Goal: Find specific page/section: Find specific page/section

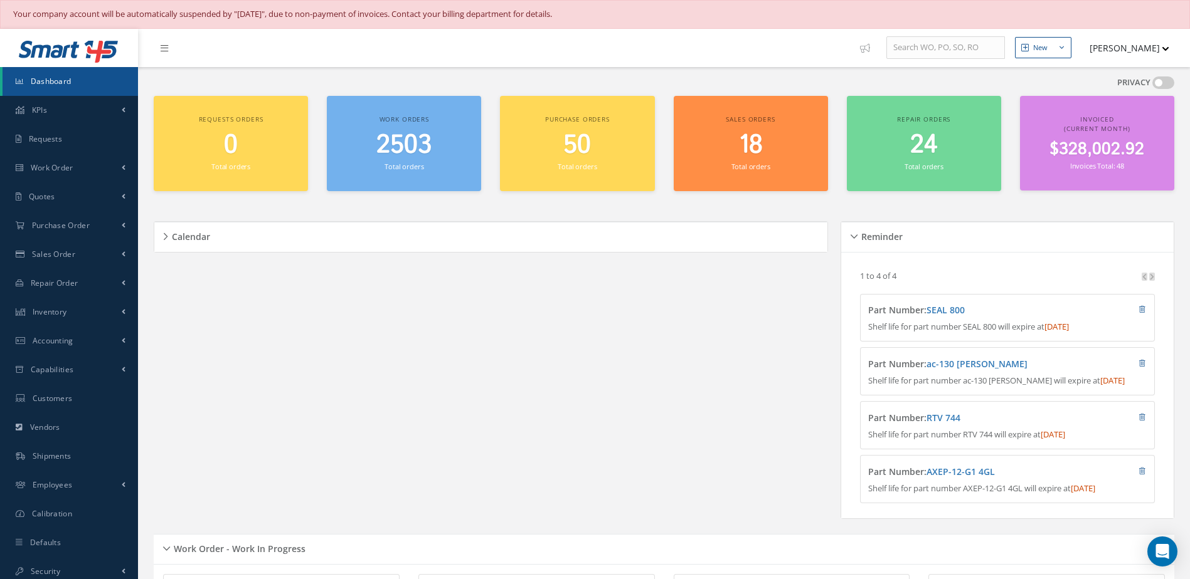
scroll to position [29, 0]
click at [420, 152] on span "2561" at bounding box center [403, 145] width 51 height 36
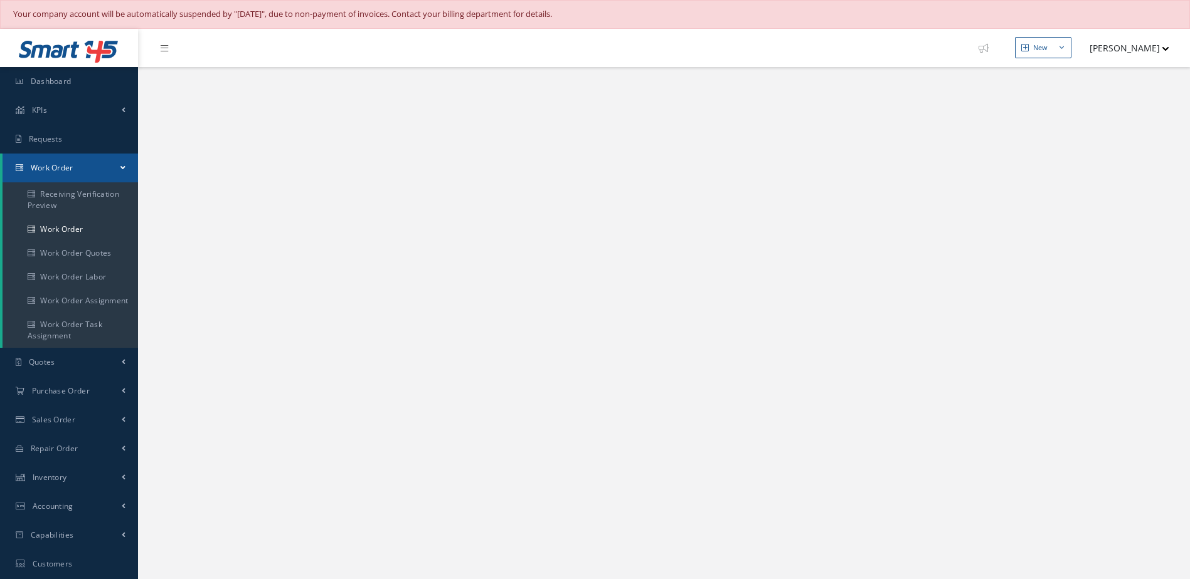
select select "25"
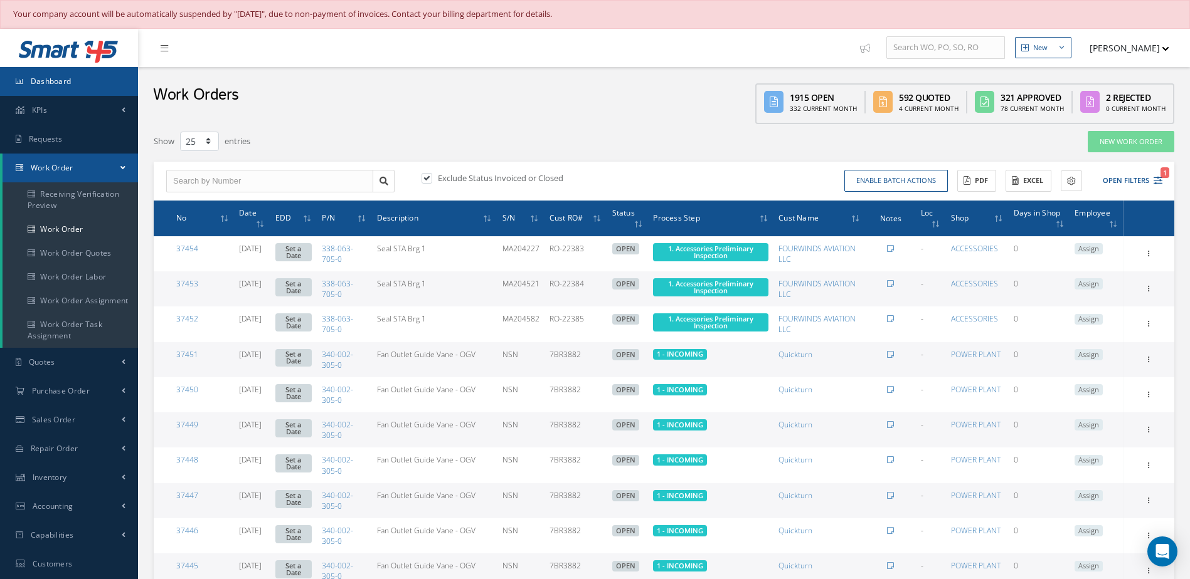
click at [82, 75] on link "Dashboard" at bounding box center [69, 81] width 138 height 29
